Goal: Task Accomplishment & Management: Complete application form

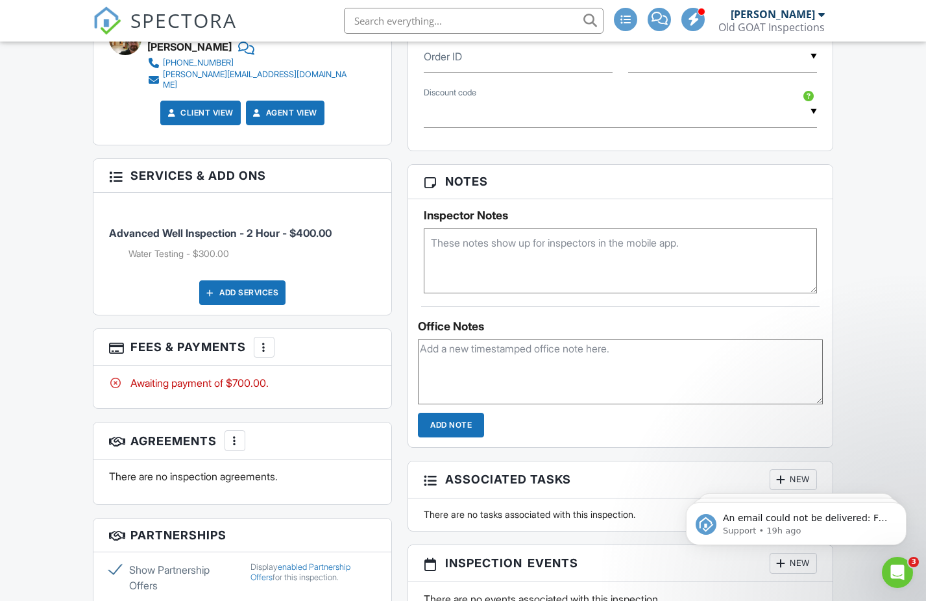
scroll to position [791, 0]
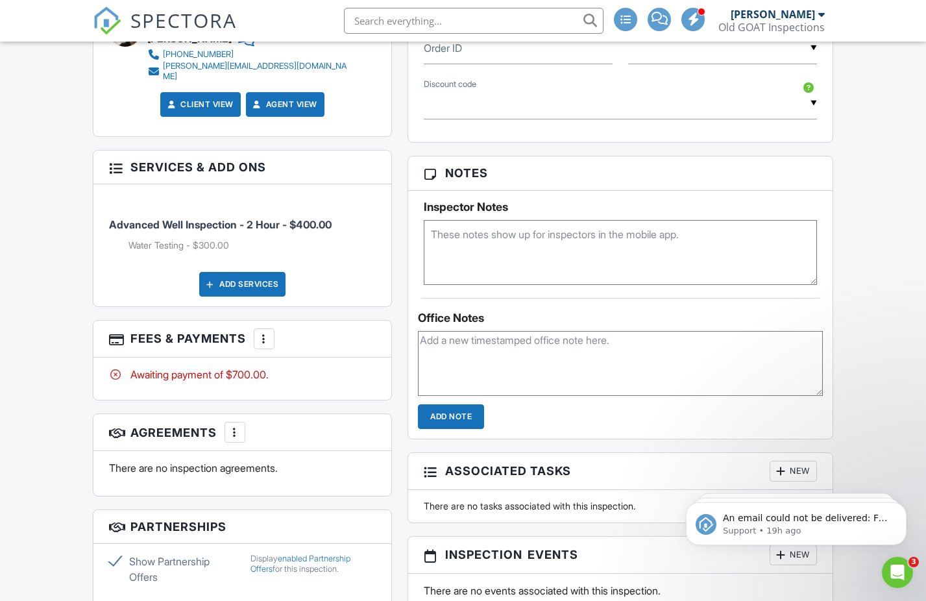
click at [511, 264] on textarea at bounding box center [620, 252] width 393 height 65
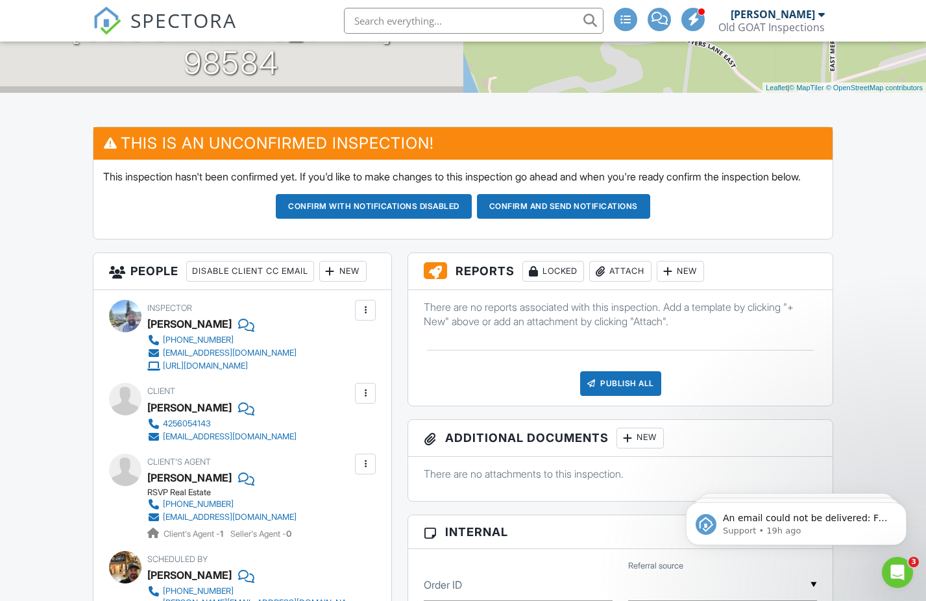
scroll to position [75, 0]
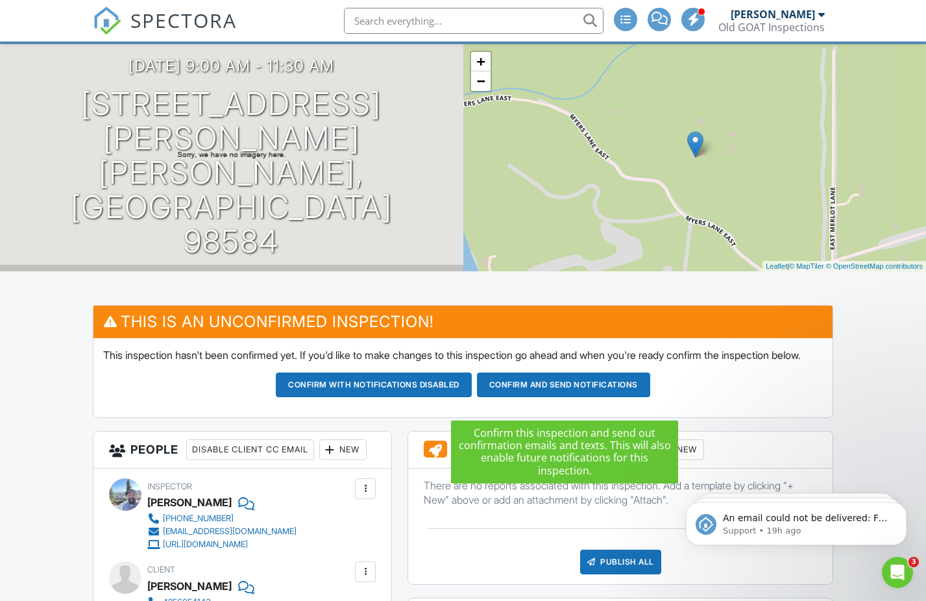
type textarea "No home, well on property only."
click at [472, 397] on button "Confirm and send notifications" at bounding box center [374, 385] width 196 height 25
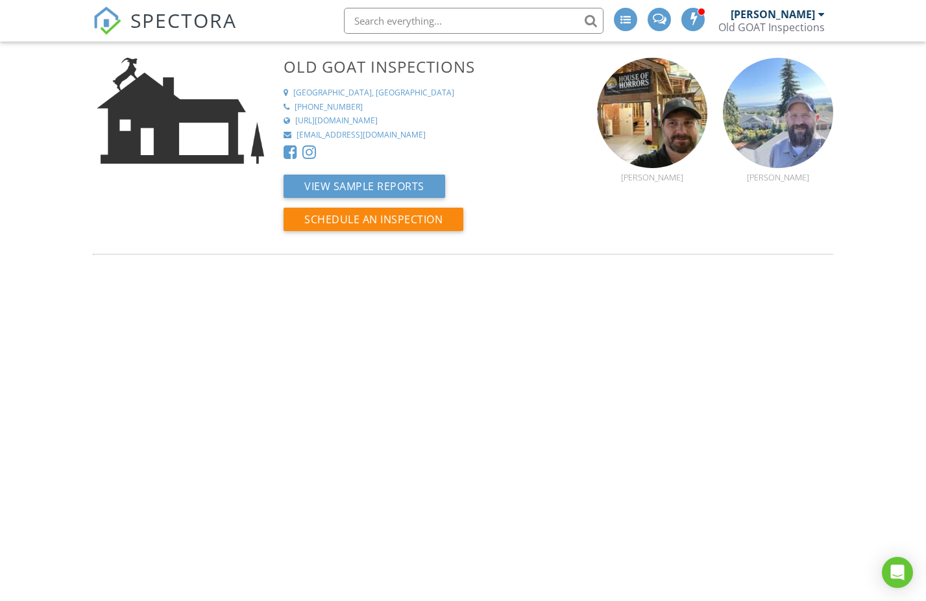
click at [170, 104] on img at bounding box center [178, 112] width 171 height 109
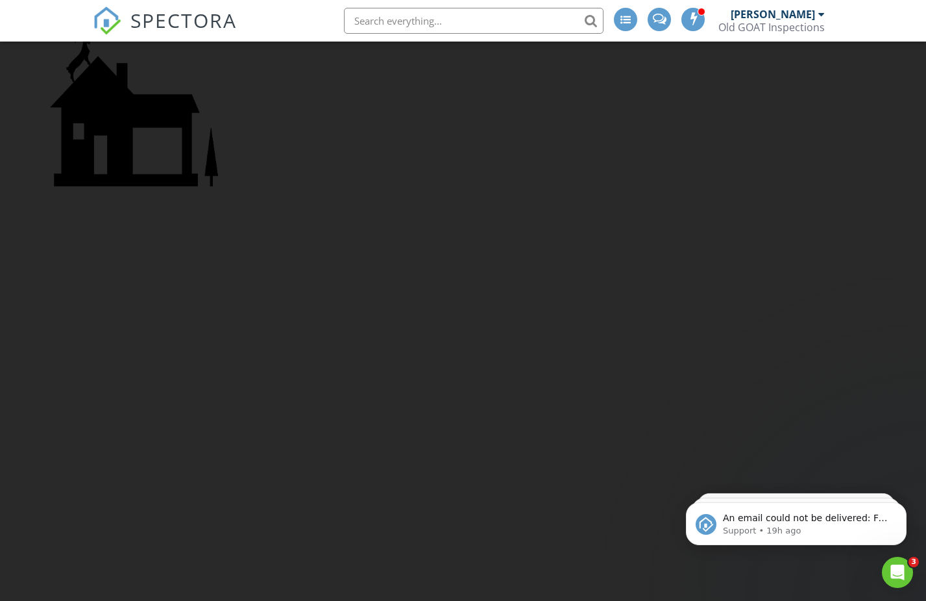
click at [165, 18] on span "SPECTORA" at bounding box center [183, 19] width 106 height 27
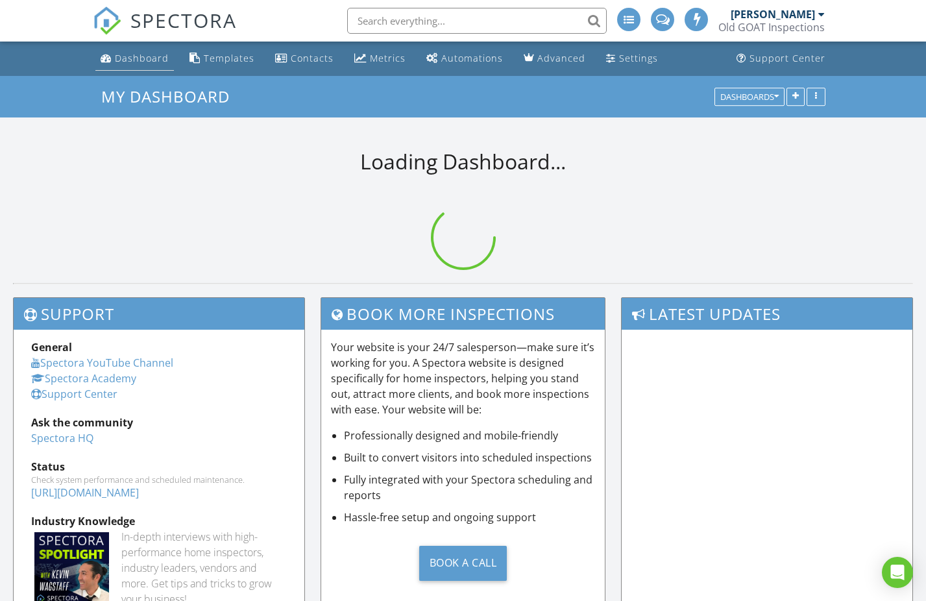
click at [131, 53] on div "Dashboard" at bounding box center [142, 58] width 54 height 12
